Goal: Task Accomplishment & Management: Use online tool/utility

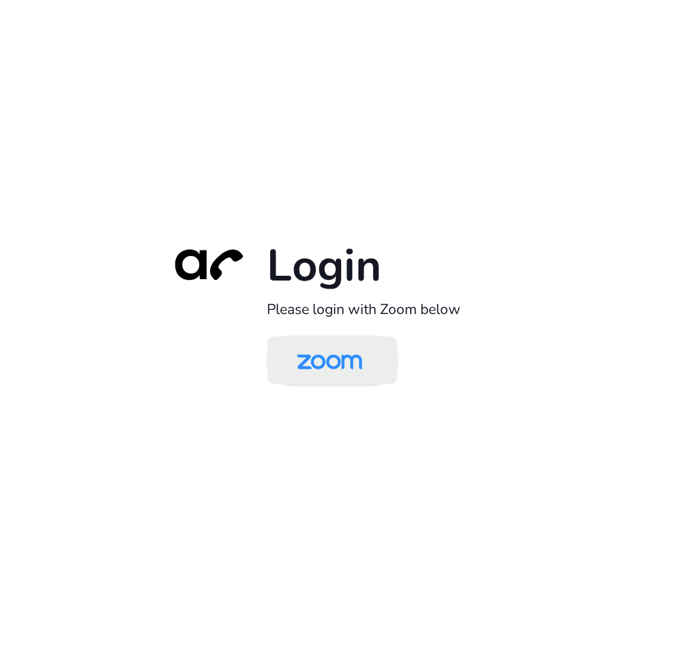
click at [311, 367] on img at bounding box center [330, 361] width 94 height 44
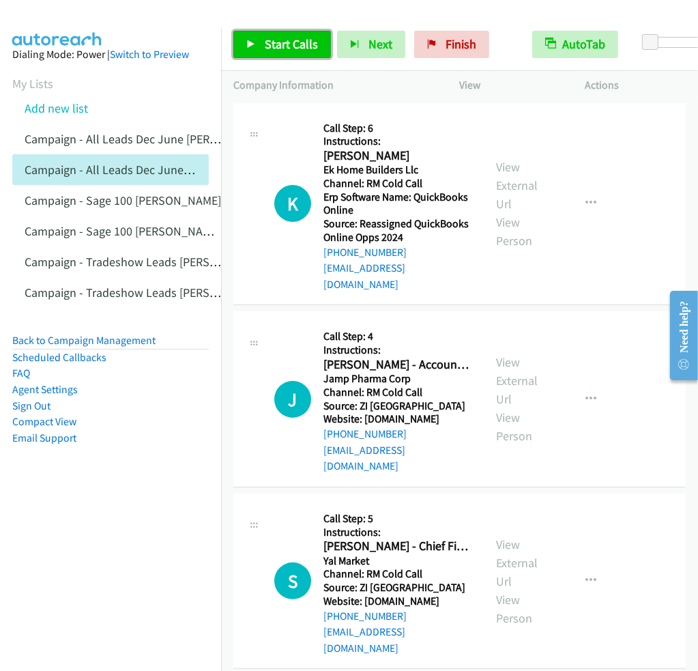
click at [262, 43] on link "Start Calls" at bounding box center [282, 44] width 98 height 27
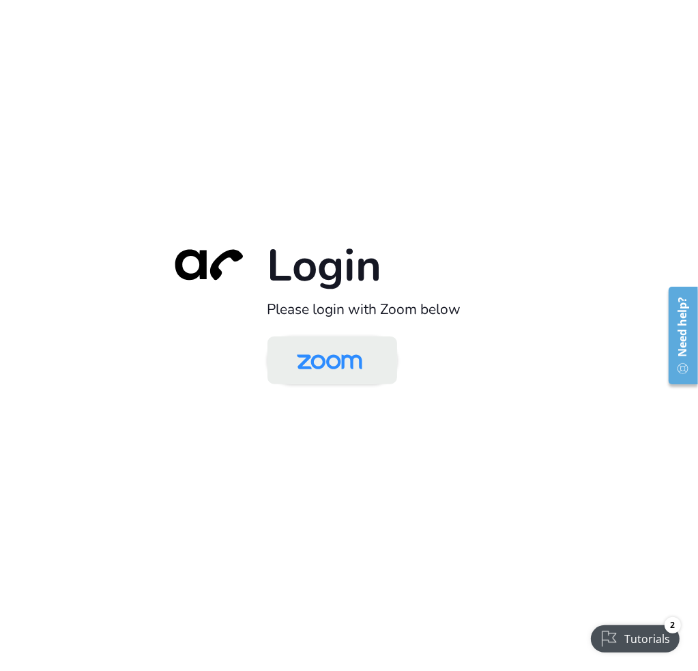
click at [342, 373] on img at bounding box center [330, 361] width 94 height 44
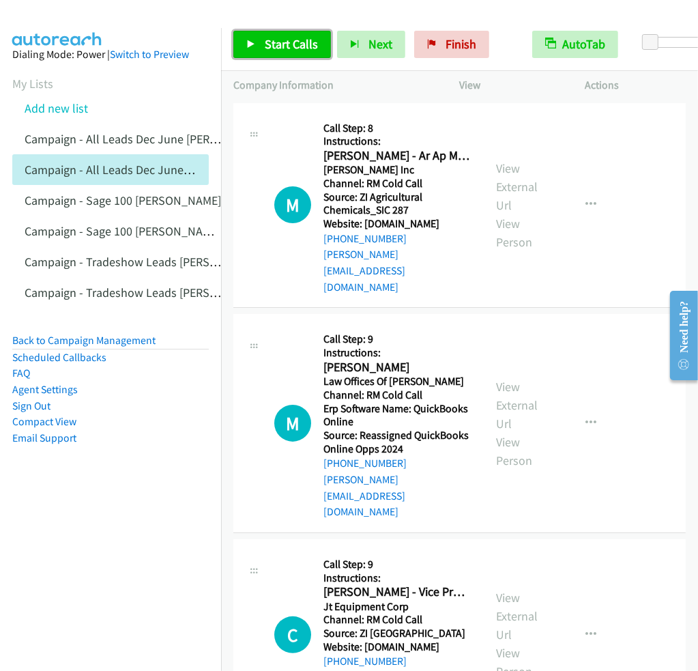
click at [287, 43] on span "Start Calls" at bounding box center [291, 44] width 53 height 16
